Goal: Information Seeking & Learning: Learn about a topic

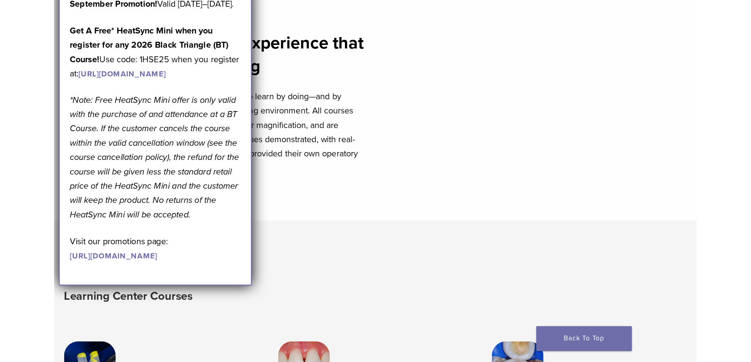
scroll to position [367, 0]
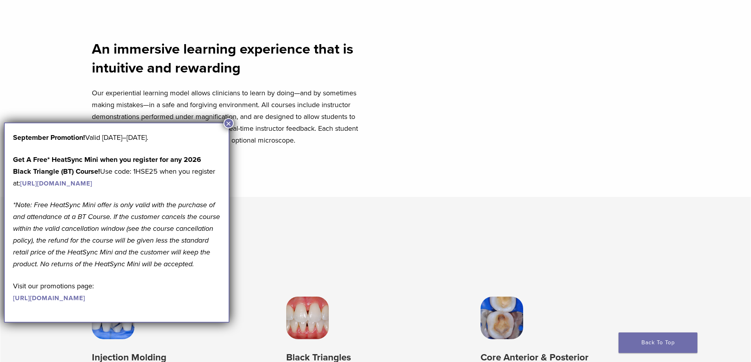
click at [229, 125] on button "×" at bounding box center [228, 123] width 10 height 10
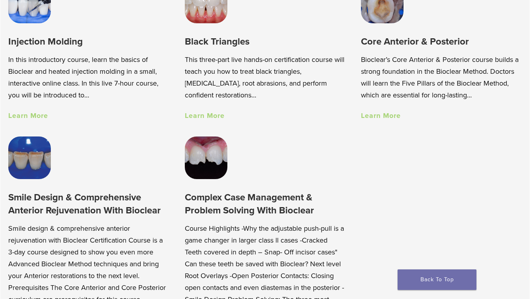
scroll to position [591, 0]
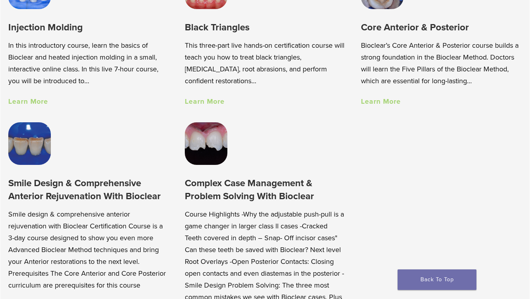
click at [381, 102] on link "Learn More" at bounding box center [381, 101] width 40 height 9
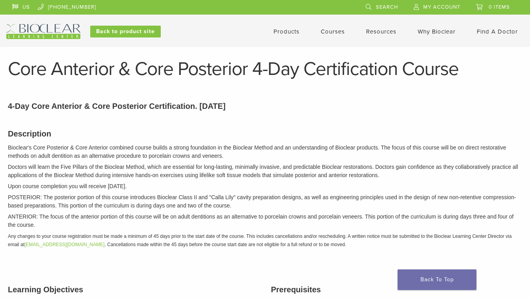
click at [331, 32] on link "Courses" at bounding box center [333, 31] width 24 height 7
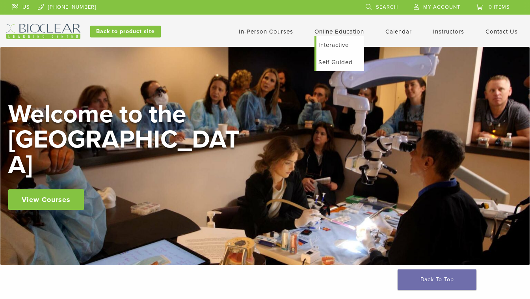
click at [343, 65] on link "Self Guided" at bounding box center [340, 62] width 48 height 17
click at [337, 43] on link "Interactive" at bounding box center [340, 44] width 48 height 17
